Goal: Find specific page/section: Find specific page/section

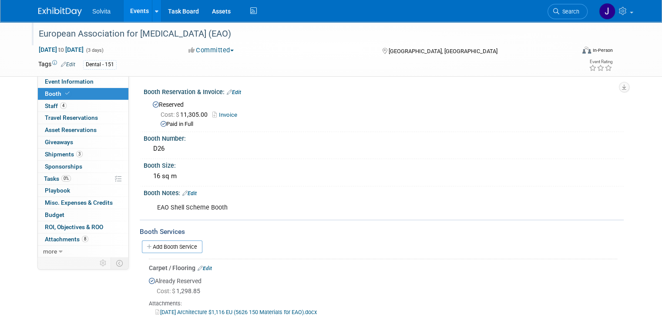
click at [44, 31] on div "European Association for [MEDICAL_DATA] (EAO)" at bounding box center [300, 34] width 529 height 16
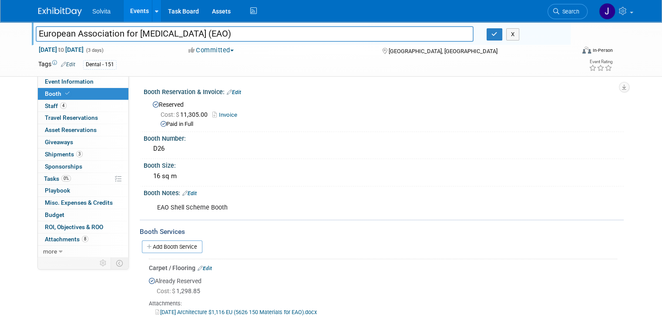
click at [61, 29] on input "European Association for [MEDICAL_DATA] (EAO)" at bounding box center [255, 33] width 438 height 15
click at [172, 75] on div "European Association for Osseointegration (EAO) European Association for Osseoi…" at bounding box center [331, 49] width 599 height 54
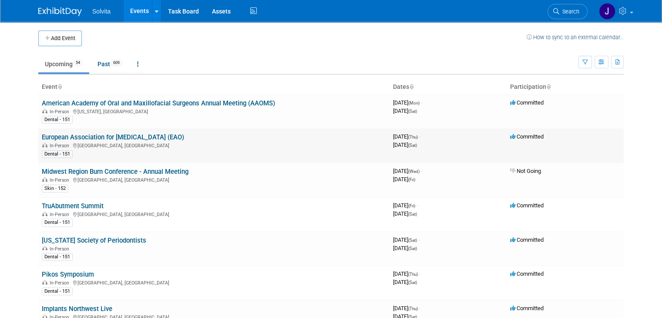
click at [82, 135] on link "European Association for [MEDICAL_DATA] (EAO)" at bounding box center [113, 137] width 142 height 8
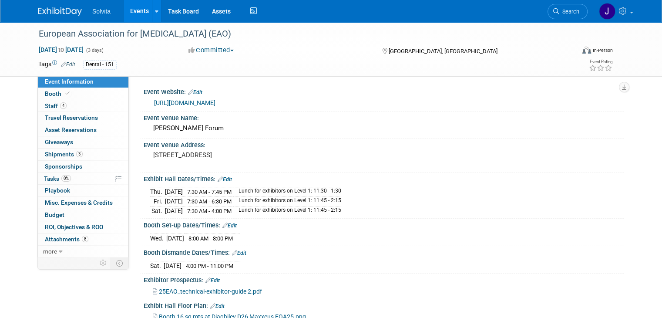
click at [194, 103] on link "https://congress.eao.org/en/congress/general-information" at bounding box center [184, 102] width 61 height 7
